Goal: Task Accomplishment & Management: Use online tool/utility

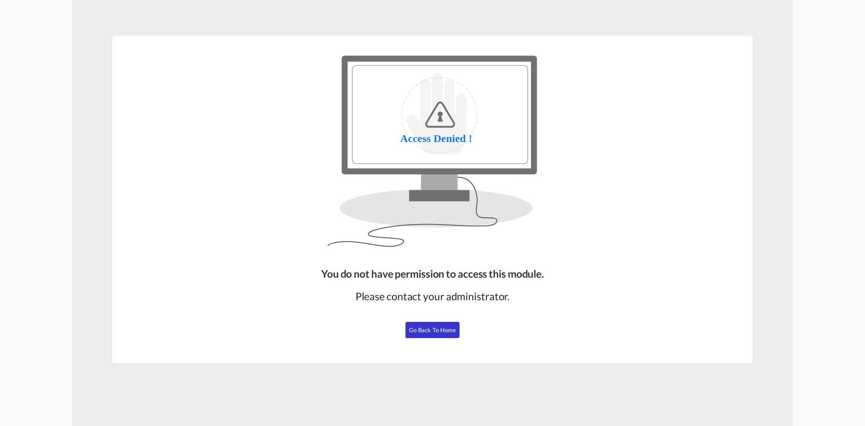
click at [436, 325] on button "Go Back to Home" at bounding box center [432, 330] width 54 height 16
click at [440, 330] on span "Go Back to Home" at bounding box center [432, 329] width 47 height 7
